Goal: Find specific page/section: Find specific page/section

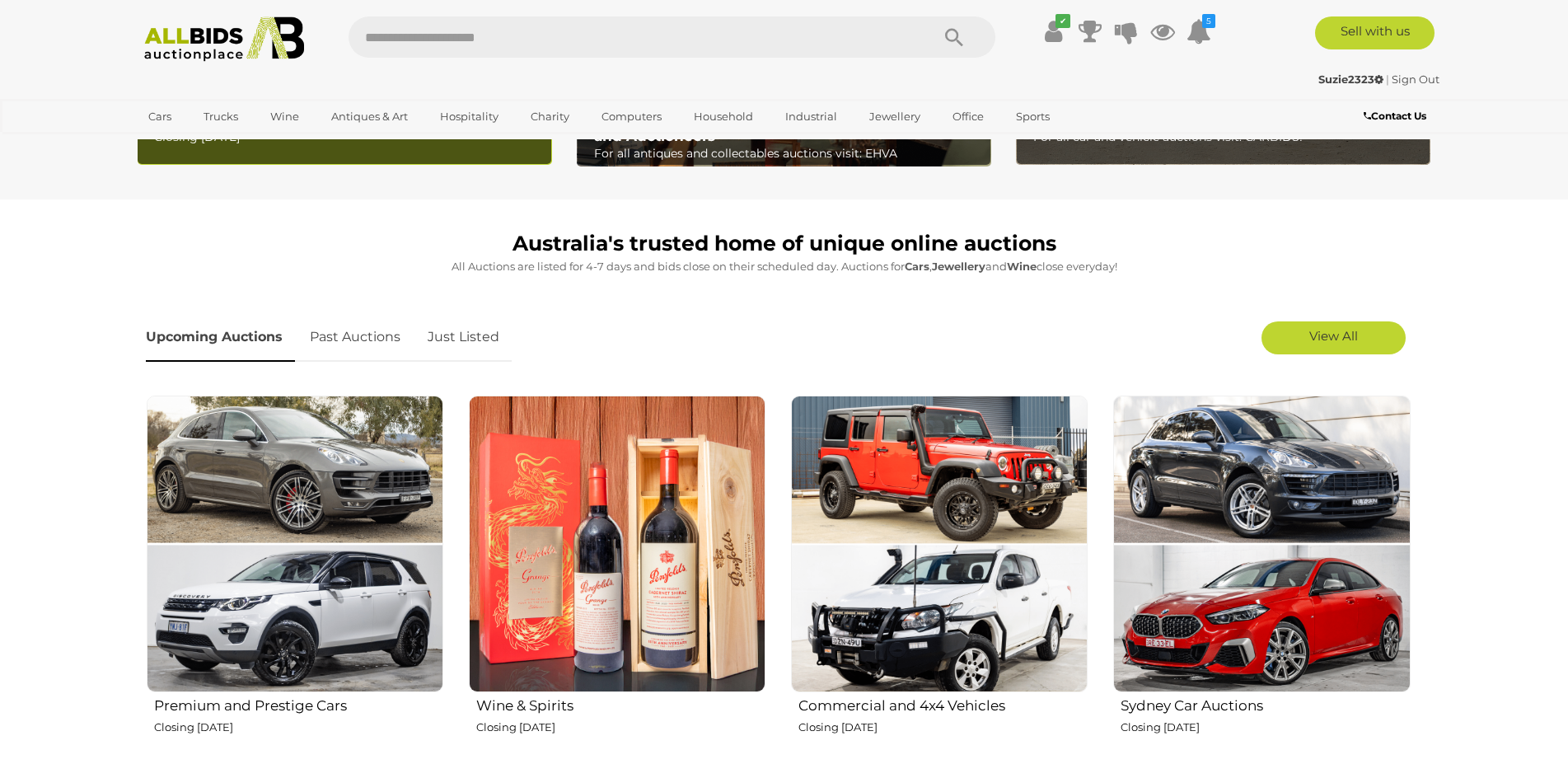
scroll to position [824, 0]
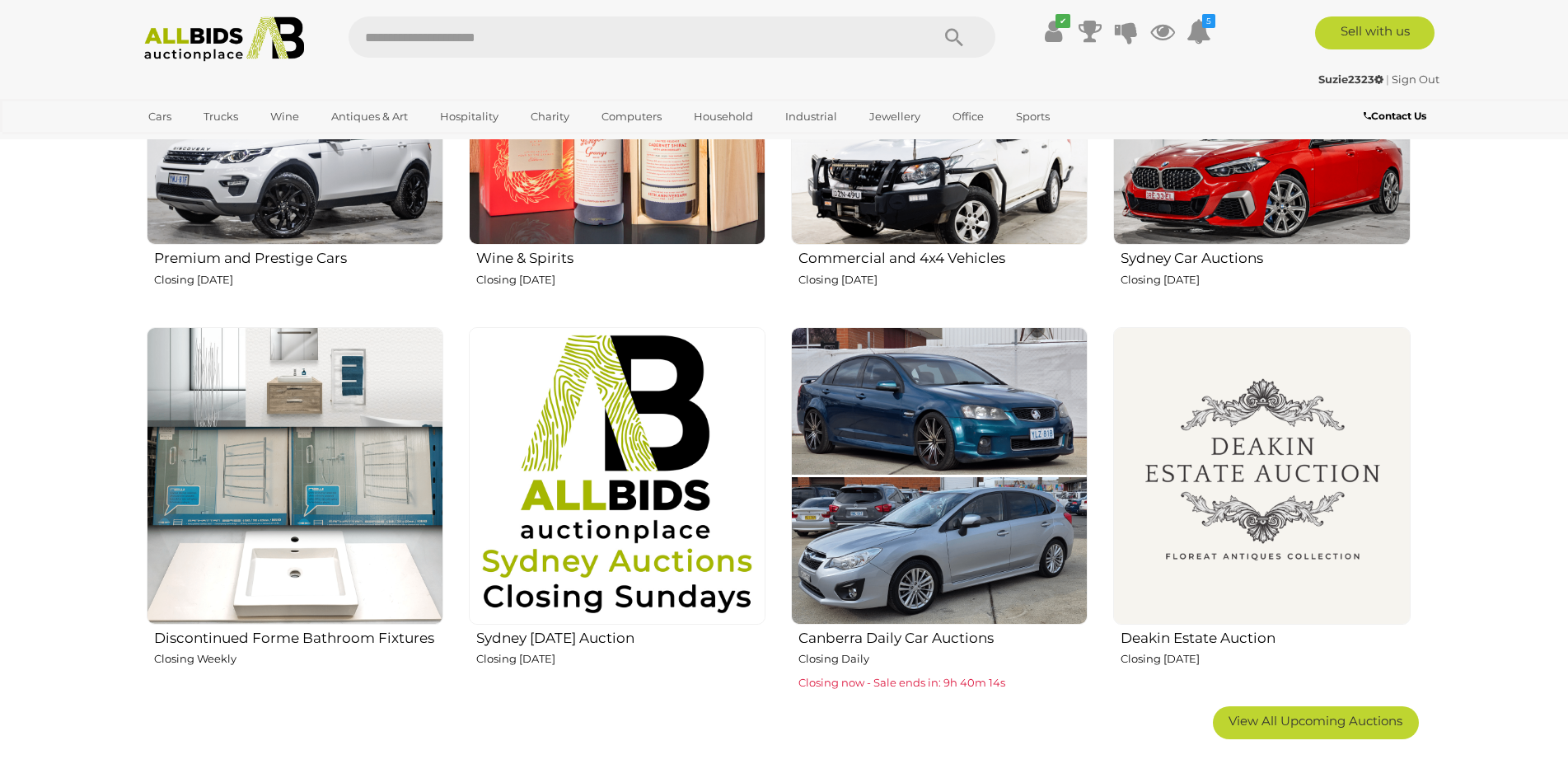
click at [1247, 409] on img at bounding box center [1262, 476] width 297 height 297
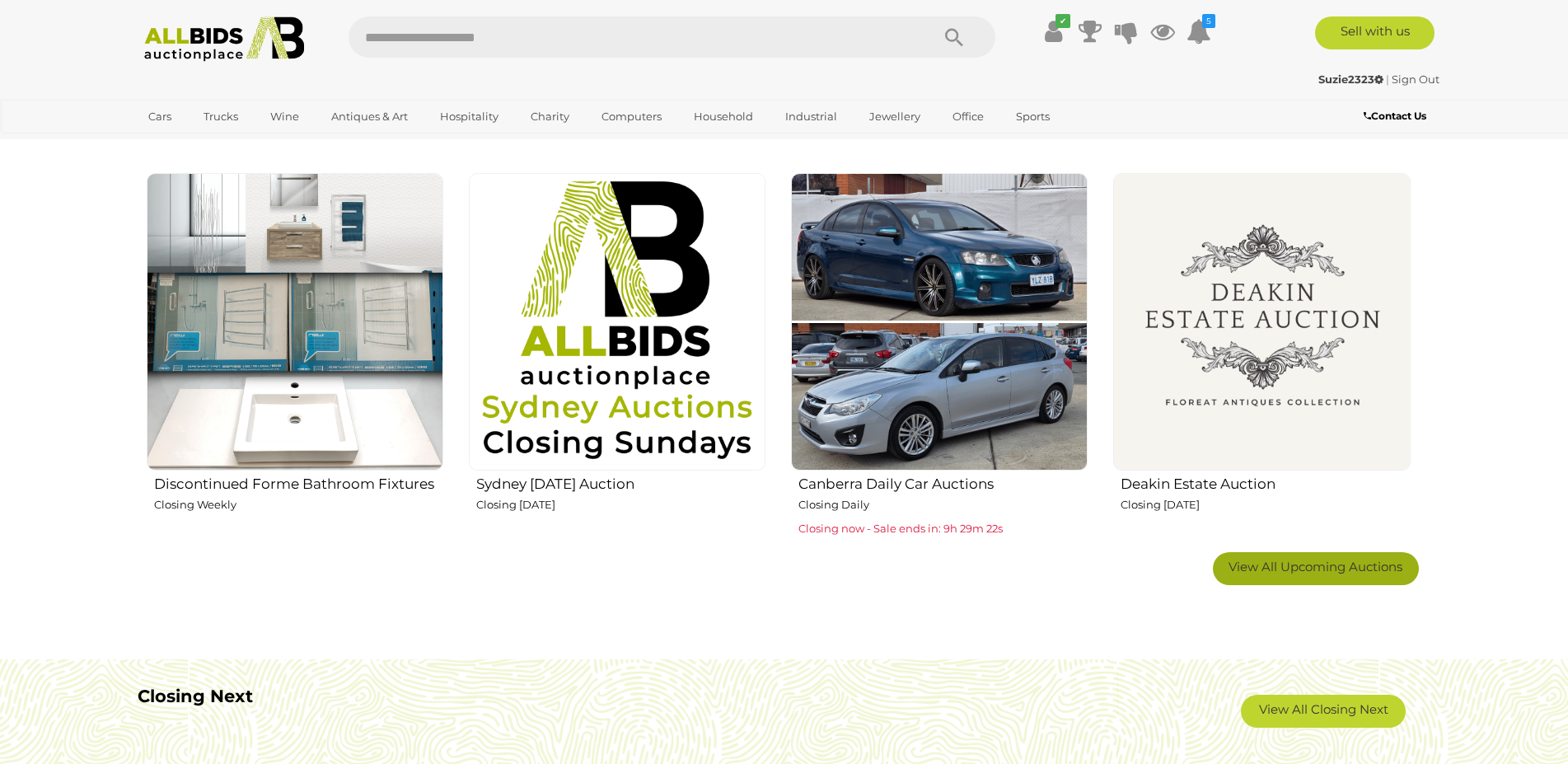
scroll to position [1154, 0]
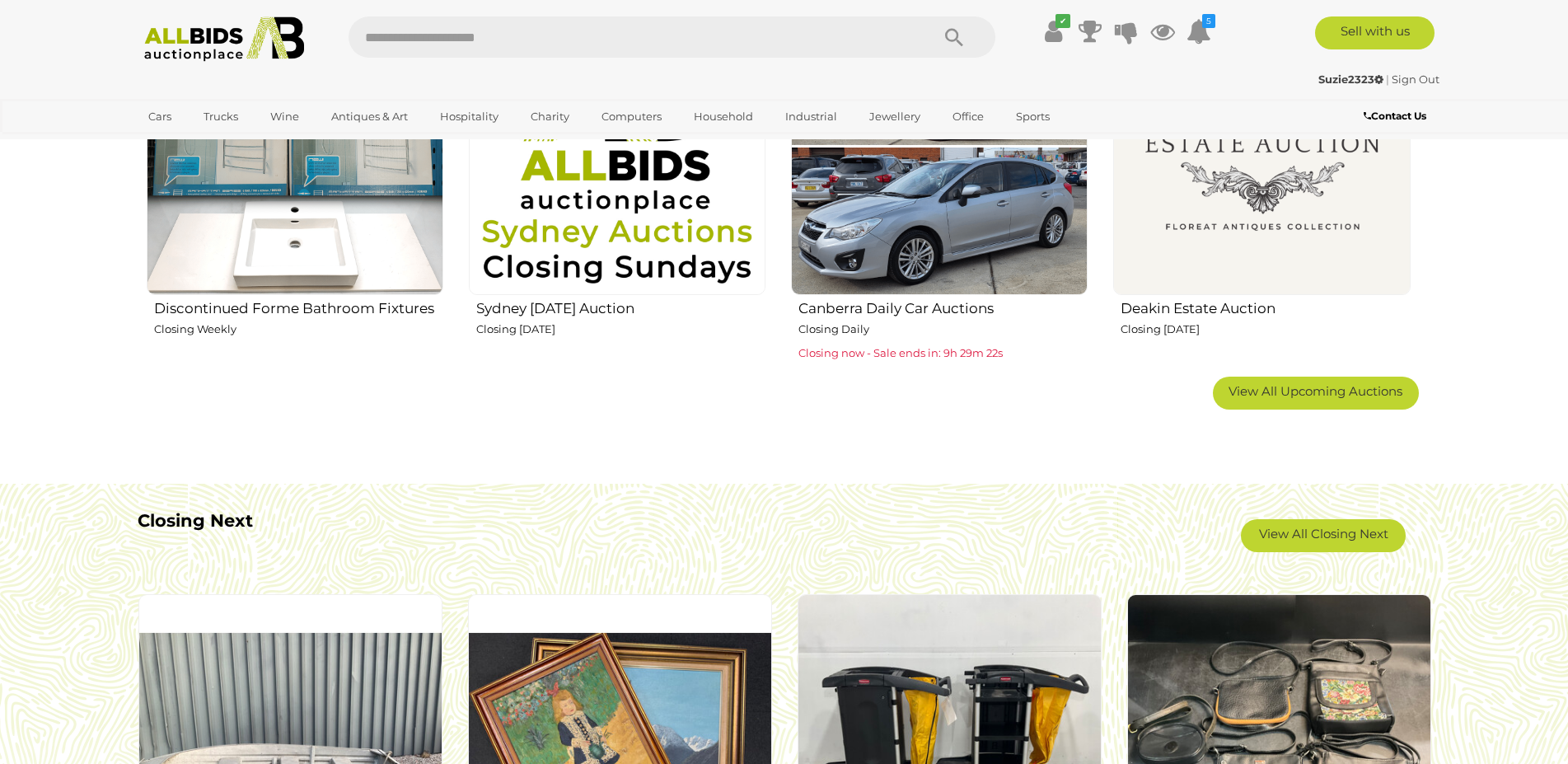
click at [1270, 378] on link "View All Upcoming Auctions" at bounding box center [1315, 393] width 206 height 33
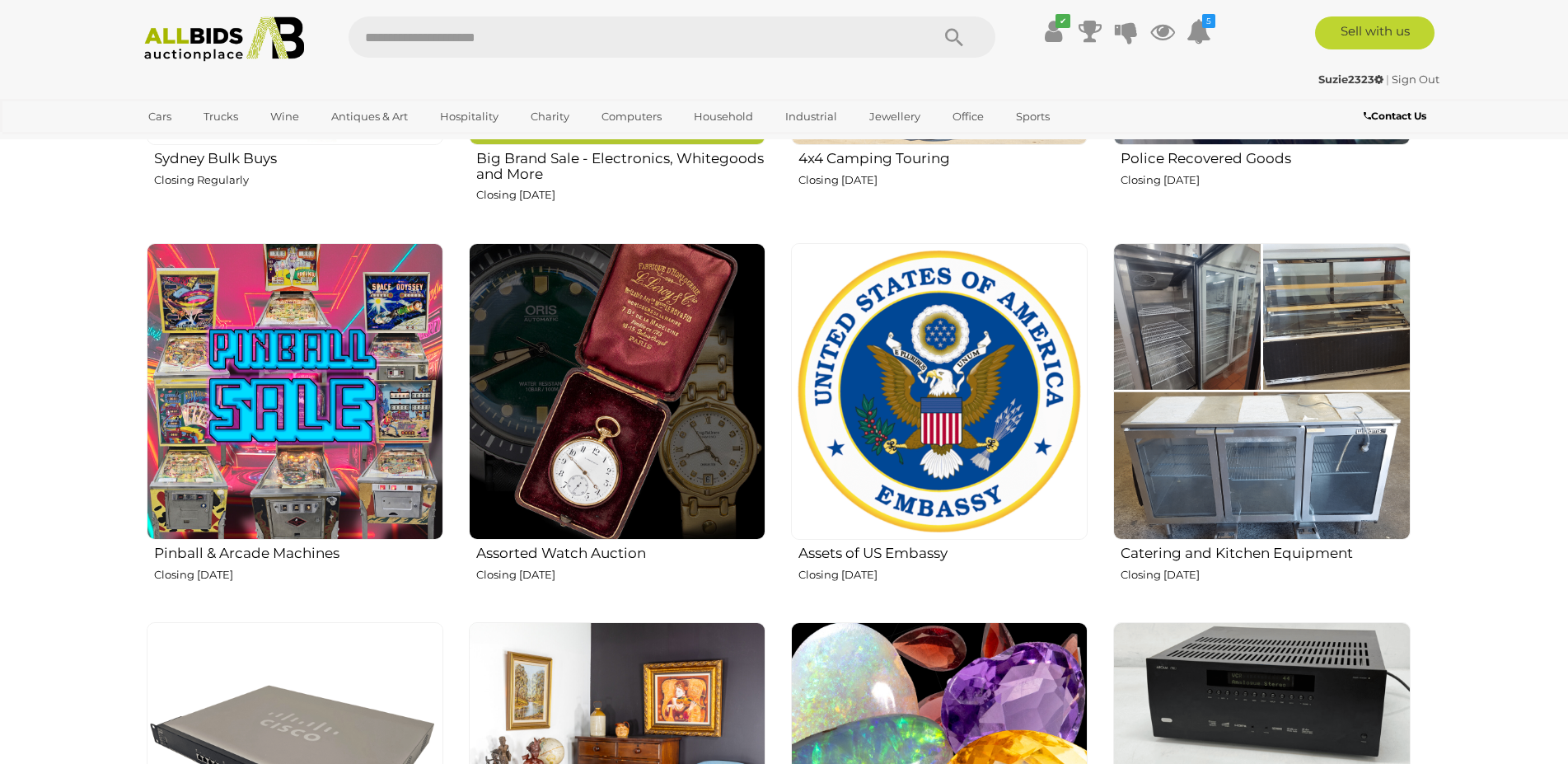
scroll to position [1896, 0]
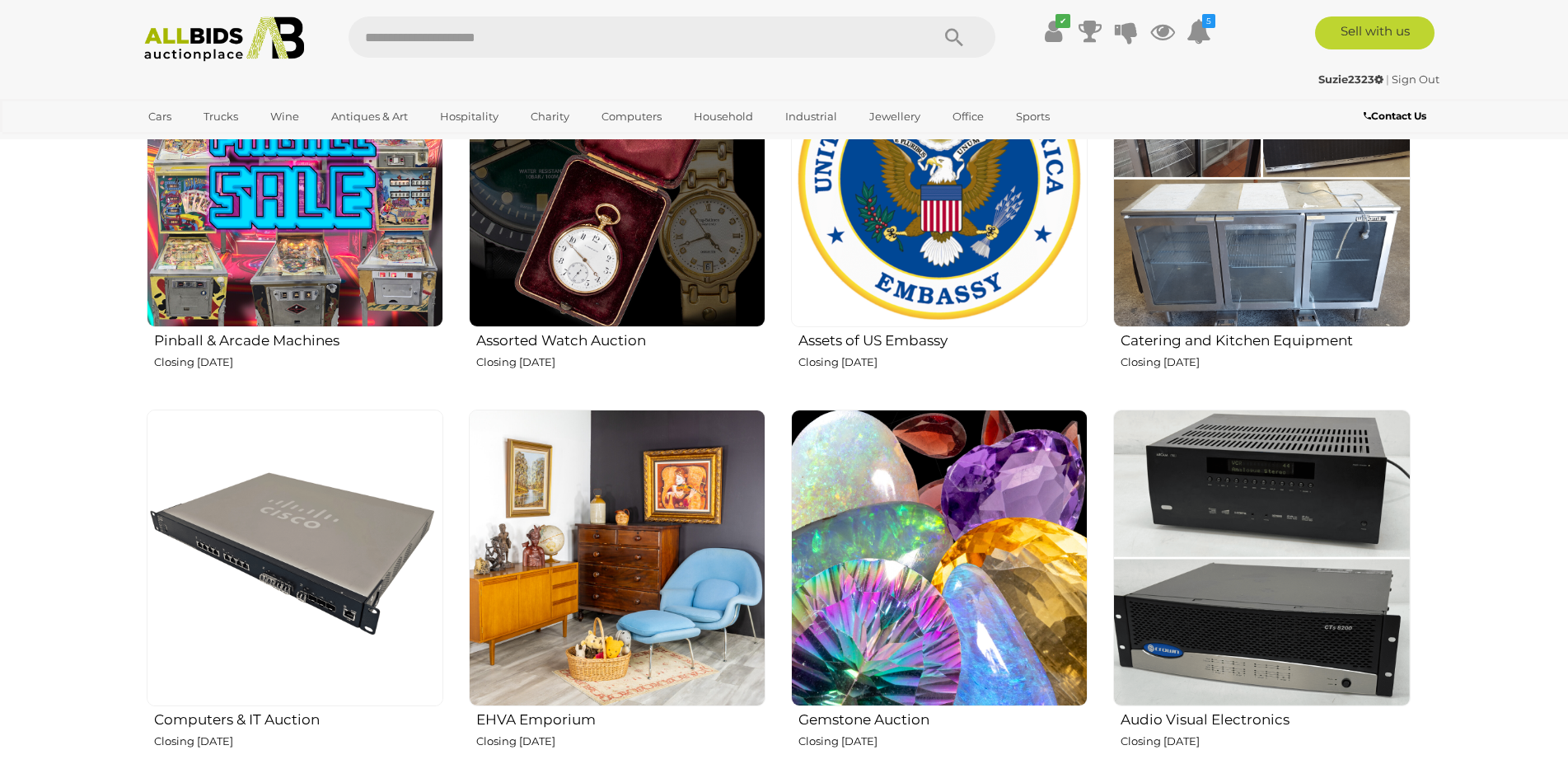
click at [592, 579] on img at bounding box center [618, 559] width 297 height 297
click at [1051, 31] on icon at bounding box center [1053, 31] width 17 height 30
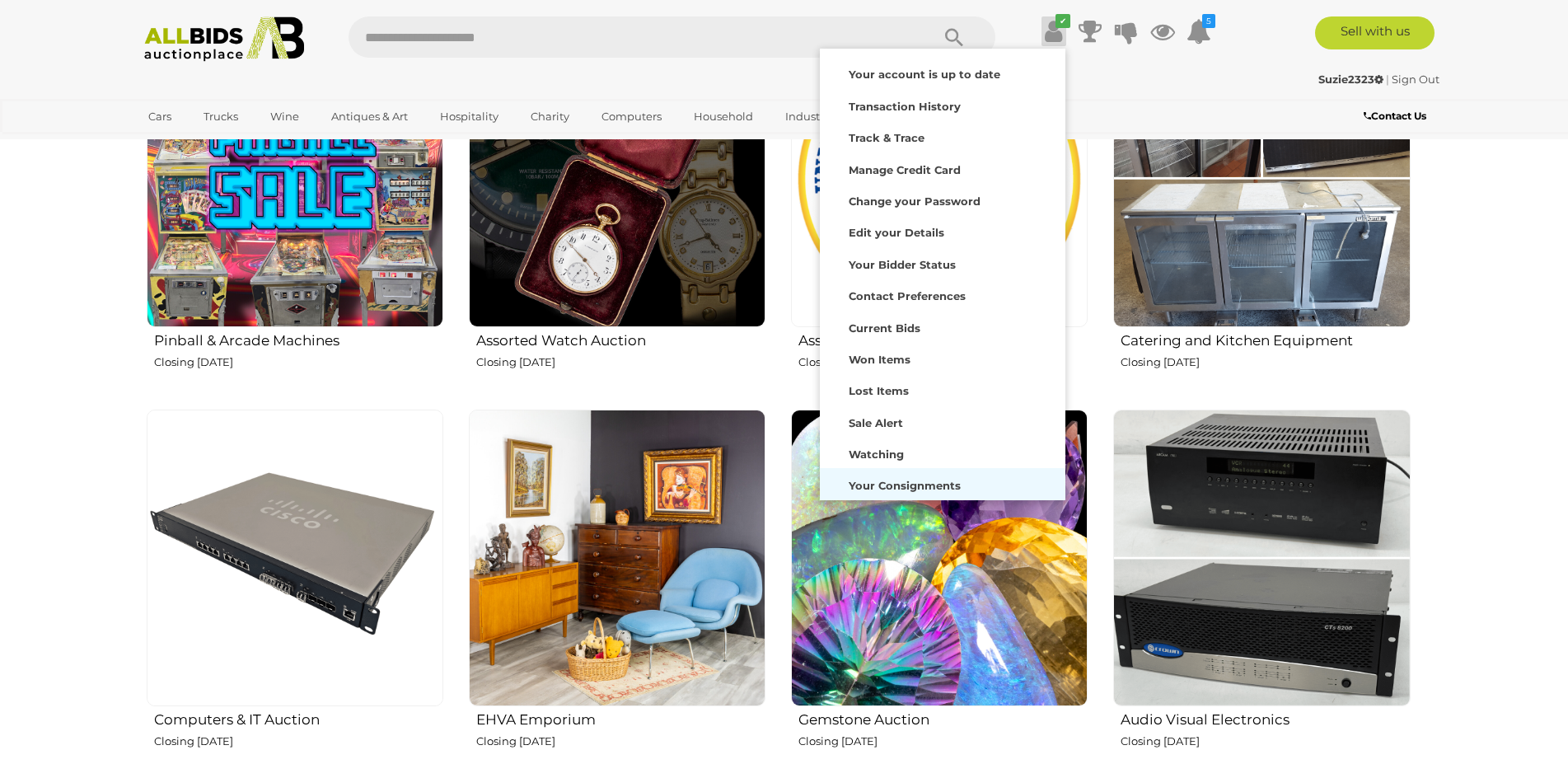
click at [887, 475] on div "Your Consignments" at bounding box center [943, 483] width 238 height 23
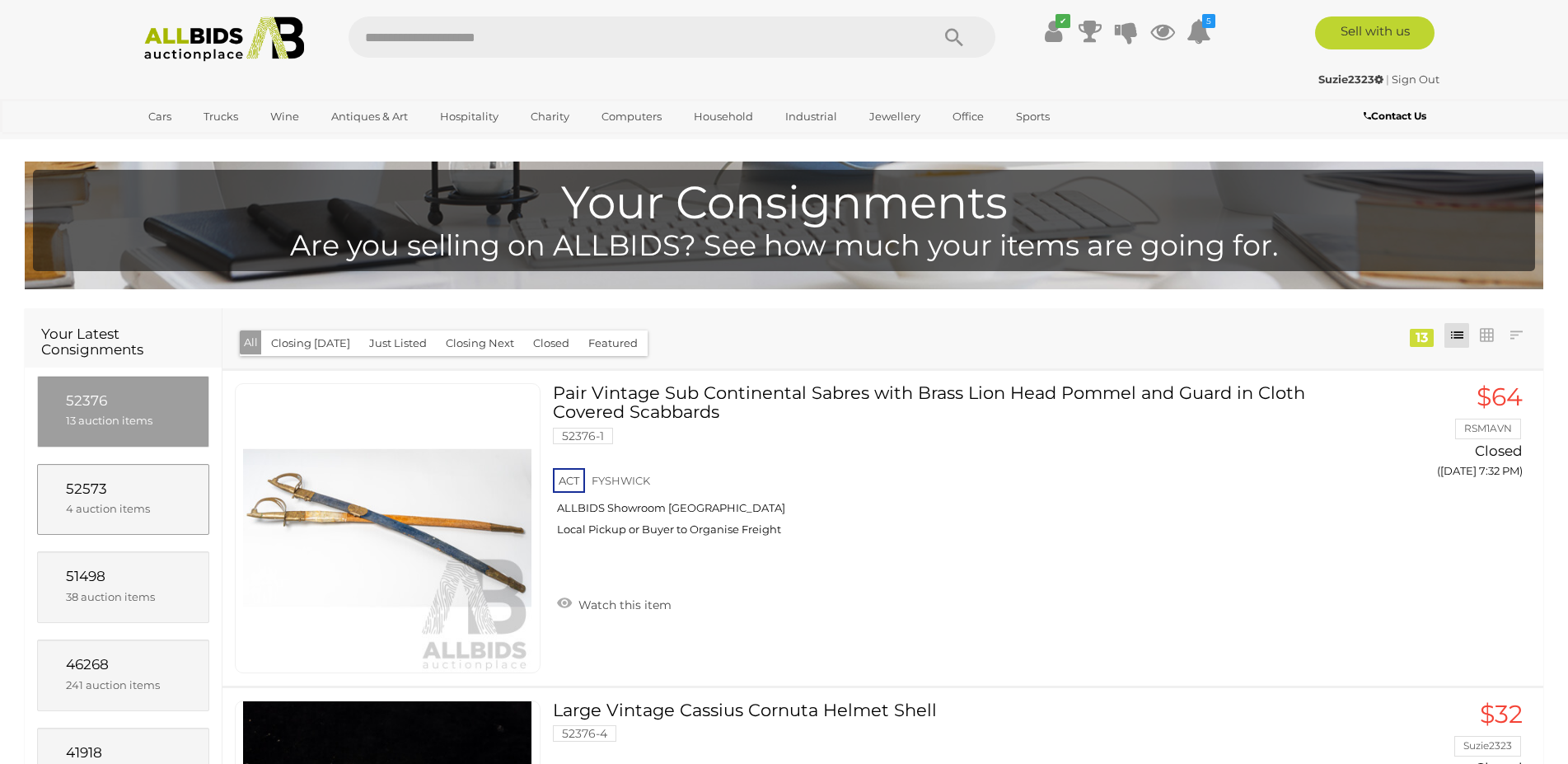
scroll to position [61, 0]
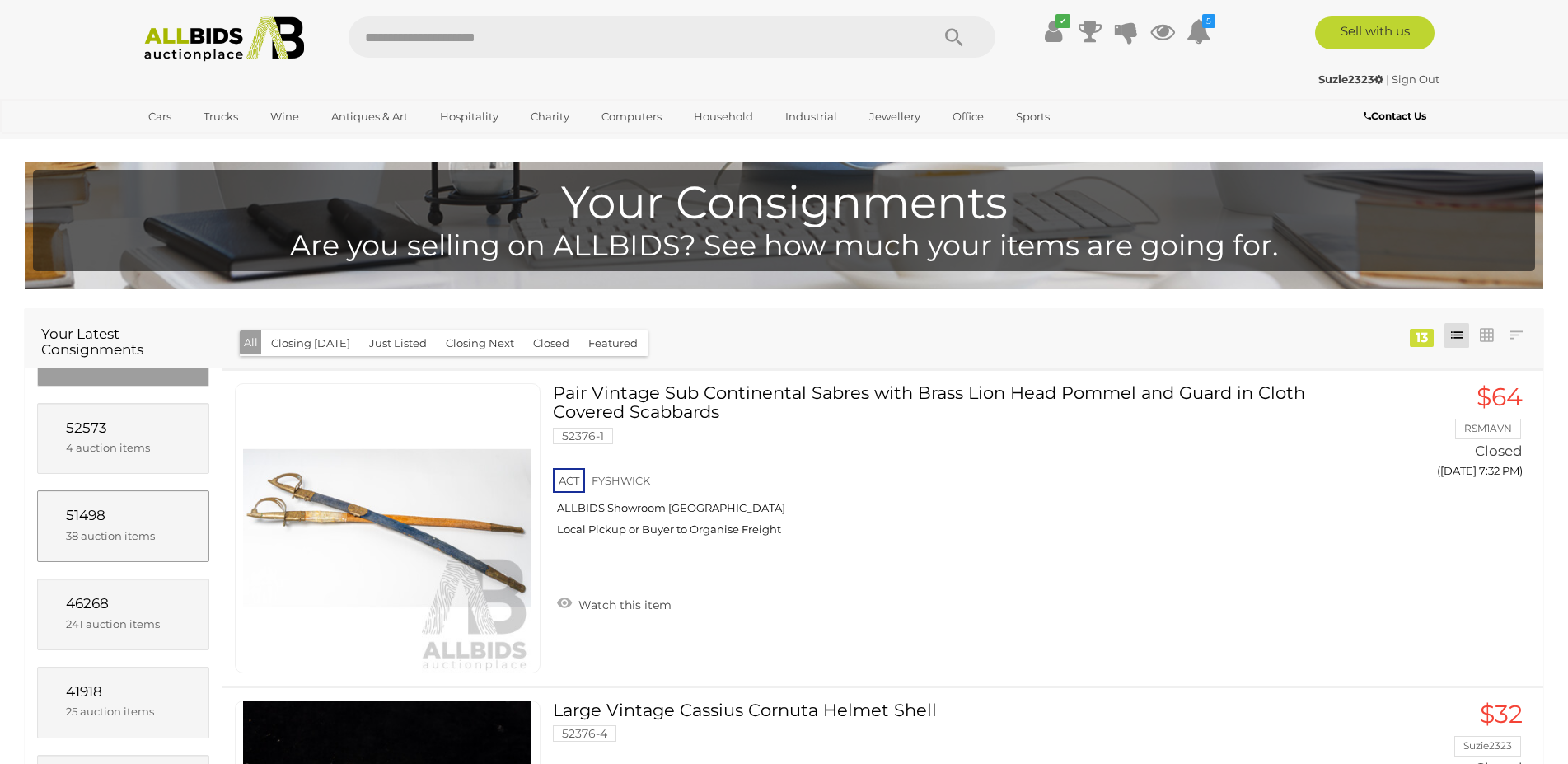
click at [82, 518] on span "51498" at bounding box center [86, 514] width 40 height 16
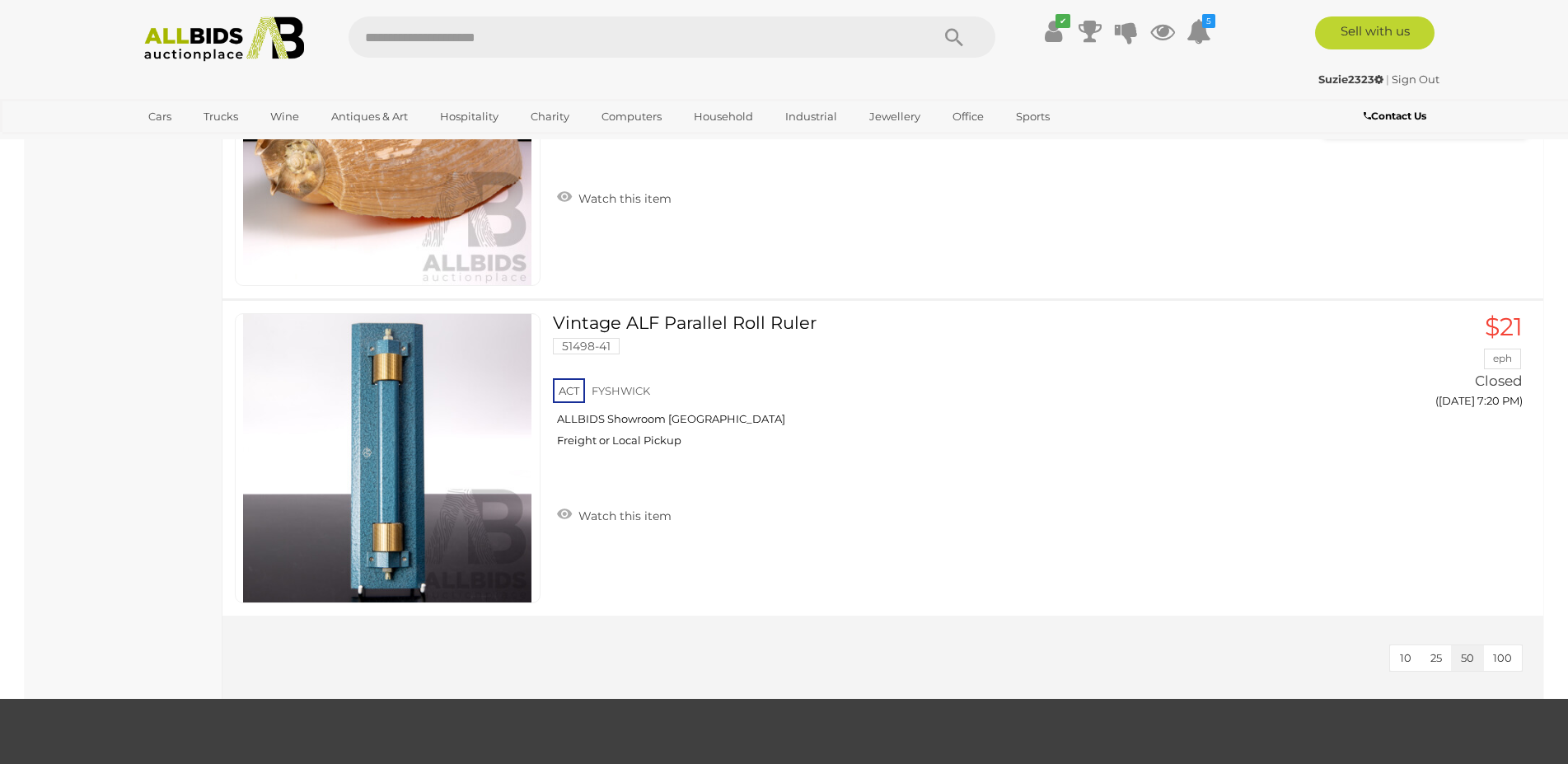
scroll to position [12118, 0]
